Goal: Entertainment & Leisure: Consume media (video, audio)

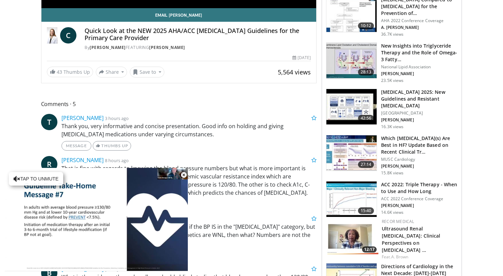
scroll to position [223, 0]
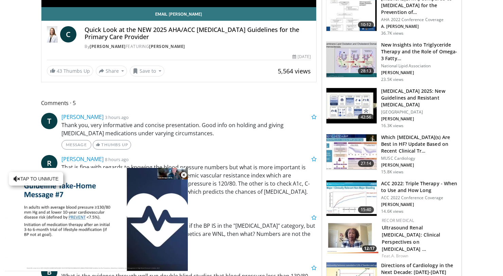
click at [352, 106] on img at bounding box center [352, 105] width 50 height 35
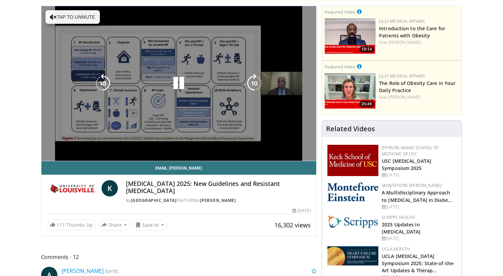
scroll to position [70, 0]
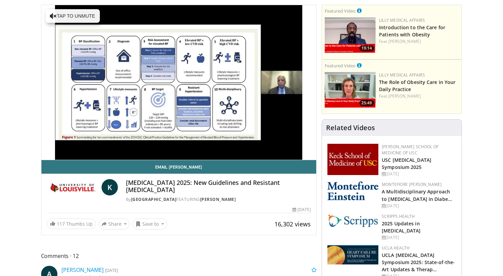
click at [95, 140] on video-js "**********" at bounding box center [178, 82] width 275 height 155
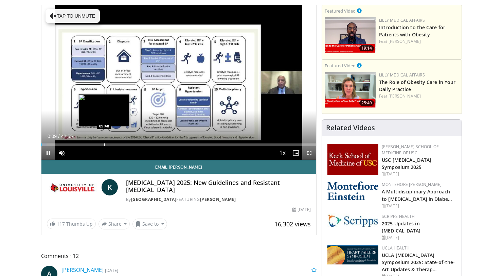
click at [104, 140] on div "Loaded : 1.93% 00:09 09:48" at bounding box center [178, 143] width 275 height 6
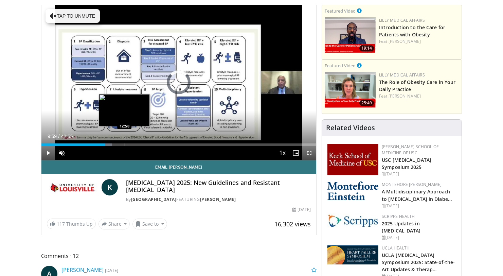
click at [125, 144] on div "Progress Bar" at bounding box center [125, 144] width 1 height 3
click at [130, 144] on div "Progress Bar" at bounding box center [129, 144] width 10 height 3
click at [127, 144] on div "Progress Bar" at bounding box center [127, 144] width 1 height 3
click at [129, 143] on div "Progress Bar" at bounding box center [129, 144] width 1 height 3
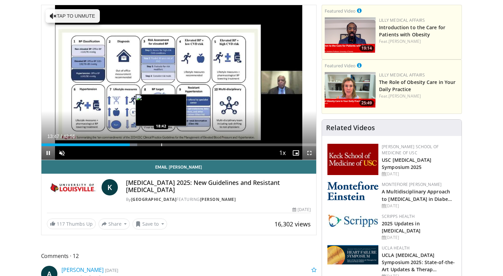
click at [161, 144] on div "Progress Bar" at bounding box center [161, 144] width 1 height 3
click at [167, 144] on div "Progress Bar" at bounding box center [167, 144] width 1 height 3
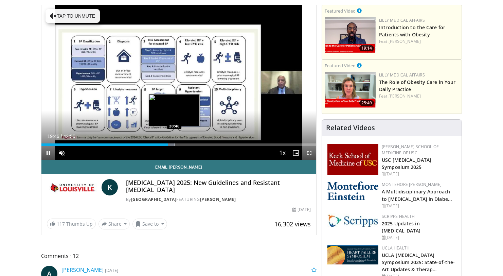
click at [175, 143] on div "Progress Bar" at bounding box center [175, 144] width 1 height 3
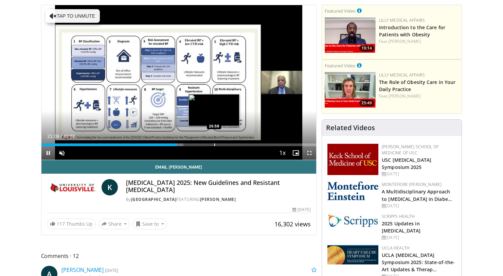
click at [214, 144] on div "Progress Bar" at bounding box center [214, 144] width 1 height 3
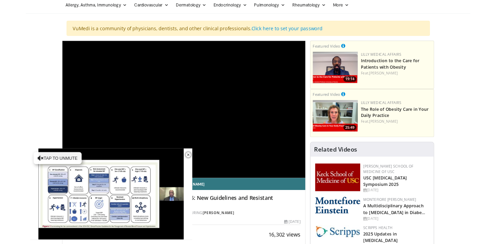
scroll to position [0, 0]
